Goal: Complete application form

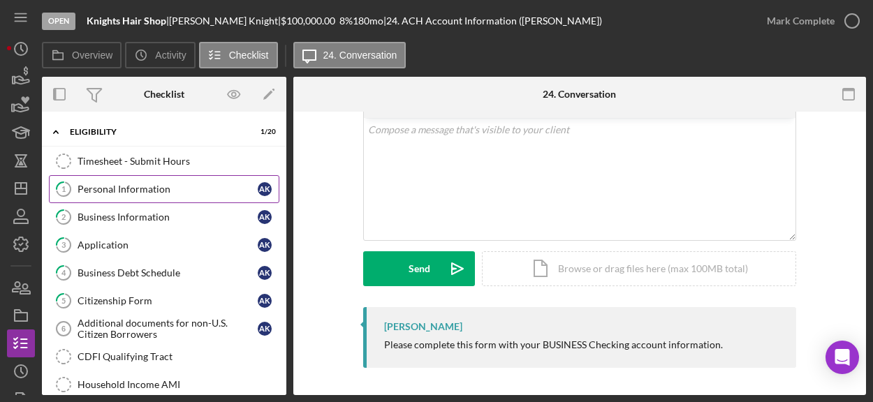
click at [151, 187] on div "Personal Information" at bounding box center [168, 189] width 180 height 11
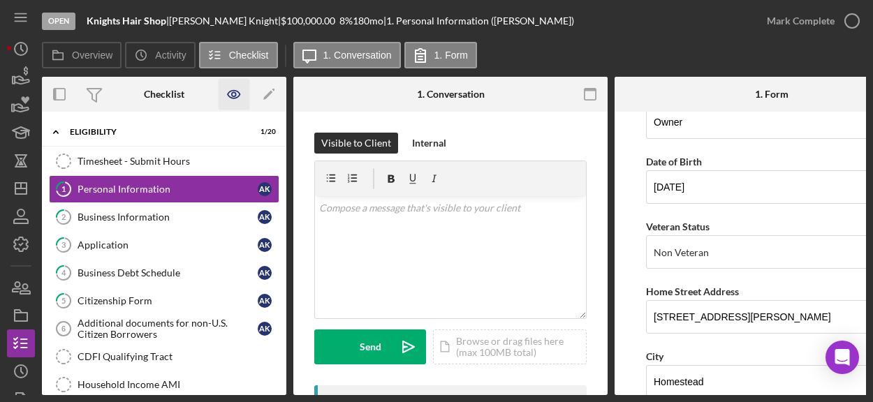
scroll to position [20, 0]
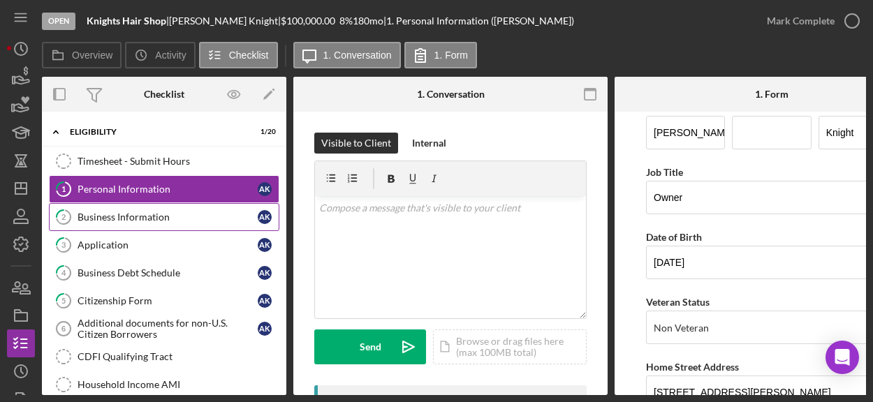
click at [163, 220] on div "Business Information" at bounding box center [168, 217] width 180 height 11
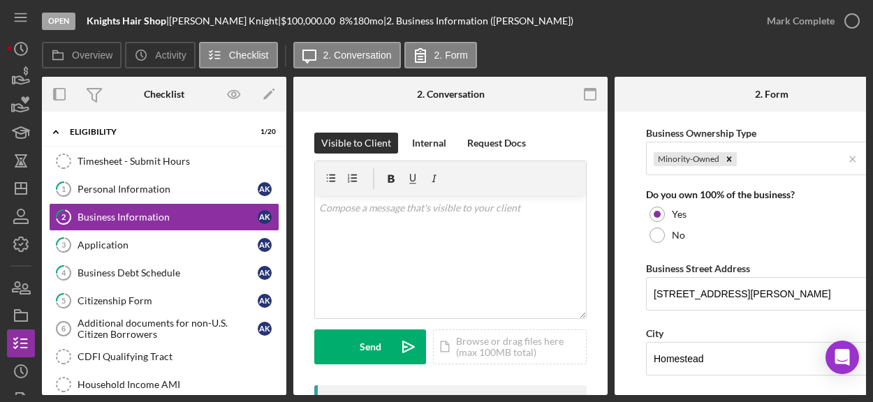
scroll to position [698, 0]
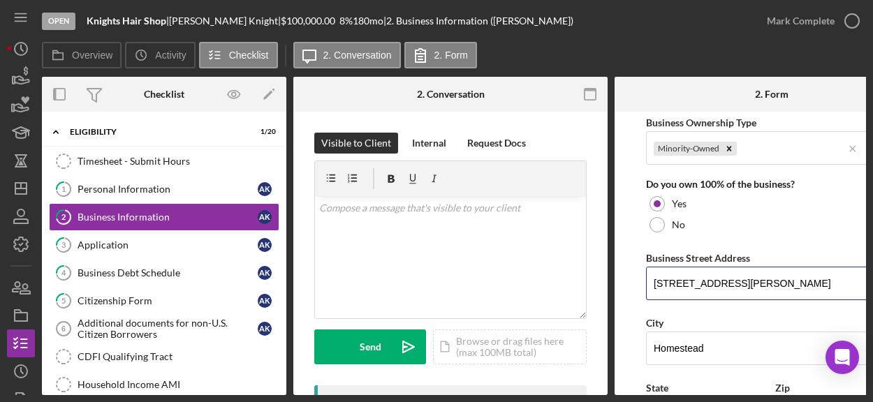
click at [764, 274] on input "[STREET_ADDRESS][PERSON_NAME]" at bounding box center [771, 284] width 251 height 34
click at [768, 289] on input "[STREET_ADDRESS][PERSON_NAME]" at bounding box center [771, 284] width 251 height 34
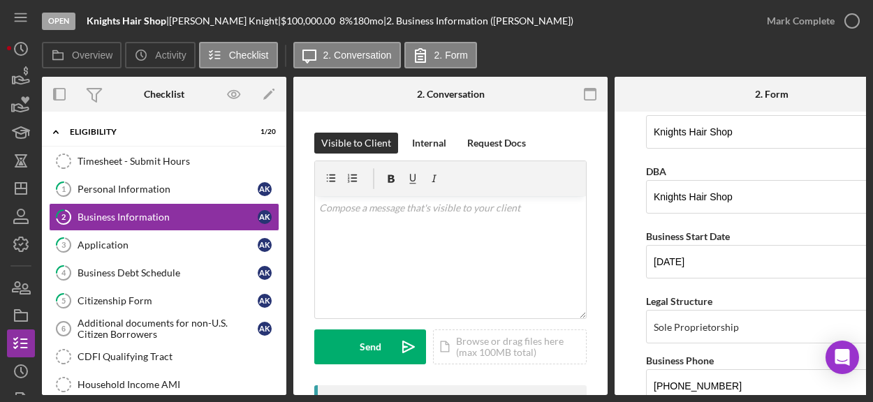
scroll to position [0, 0]
